Goal: Information Seeking & Learning: Learn about a topic

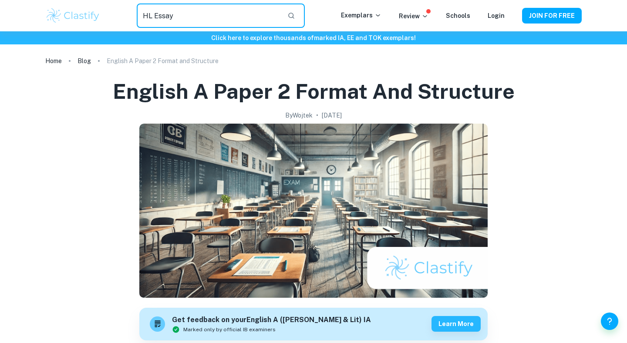
type input "HL Essay"
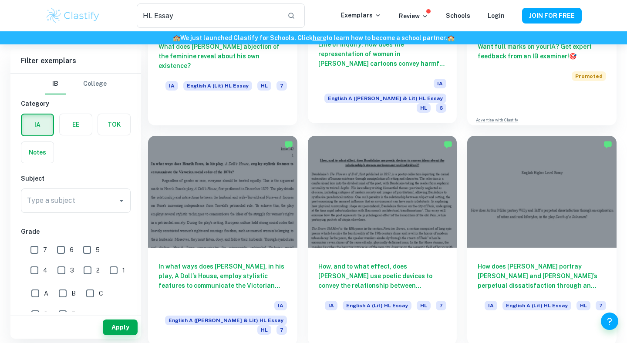
scroll to position [193, 0]
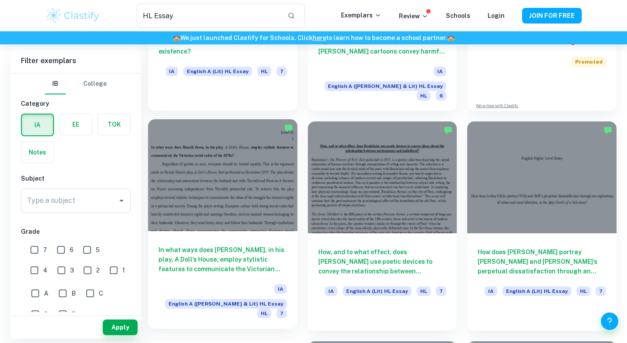
click at [242, 181] on div at bounding box center [222, 175] width 149 height 112
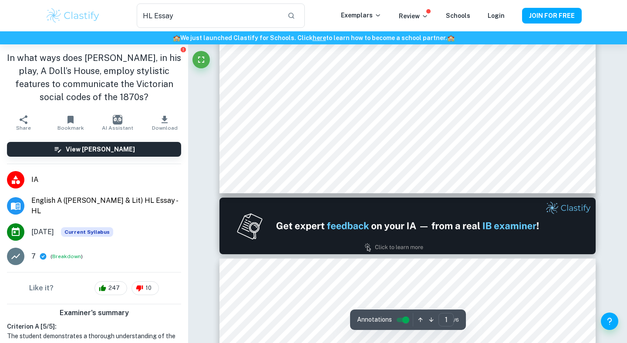
type input "2"
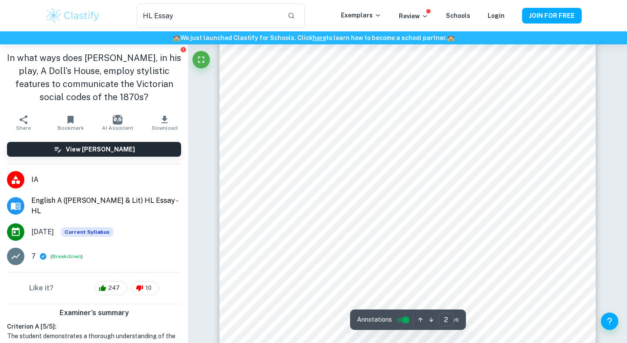
scroll to position [742, 0]
